Goal: Transaction & Acquisition: Purchase product/service

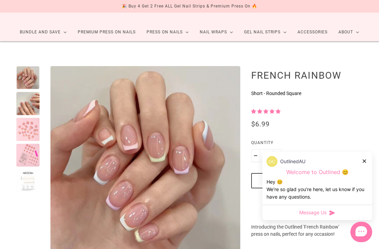
click at [364, 165] on div at bounding box center [365, 161] width 4 height 7
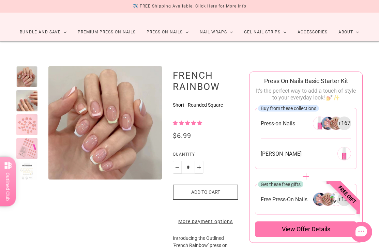
click at [23, 122] on div at bounding box center [26, 124] width 21 height 21
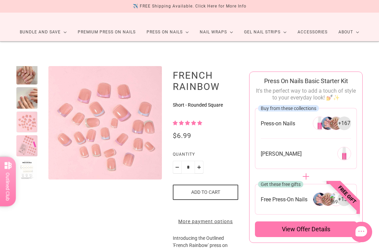
scroll to position [3, 0]
click at [25, 145] on div at bounding box center [26, 145] width 21 height 21
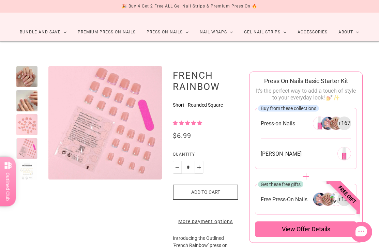
scroll to position [0, 0]
click at [21, 175] on div at bounding box center [26, 172] width 21 height 21
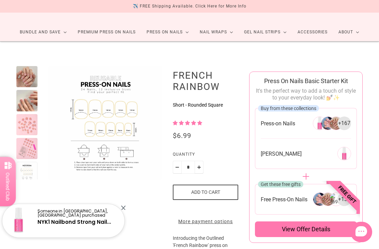
click at [26, 77] on div at bounding box center [26, 76] width 21 height 21
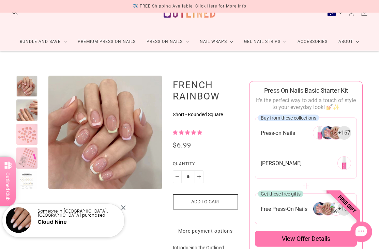
scroll to position [18, 0]
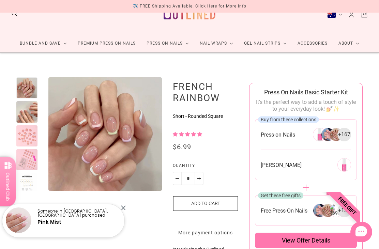
click at [26, 140] on div at bounding box center [26, 136] width 21 height 21
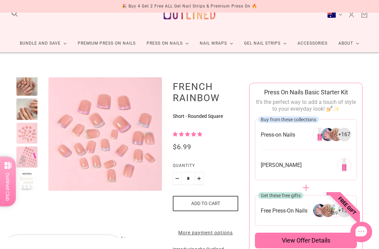
scroll to position [3, 0]
click at [28, 151] on div at bounding box center [26, 157] width 21 height 21
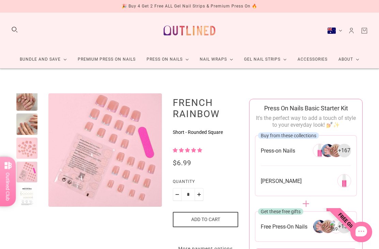
scroll to position [0, 0]
